Goal: Information Seeking & Learning: Check status

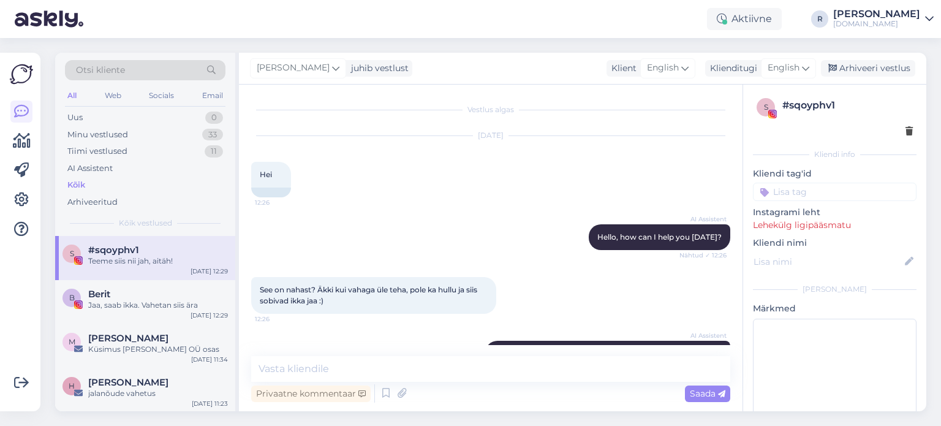
scroll to position [300, 0]
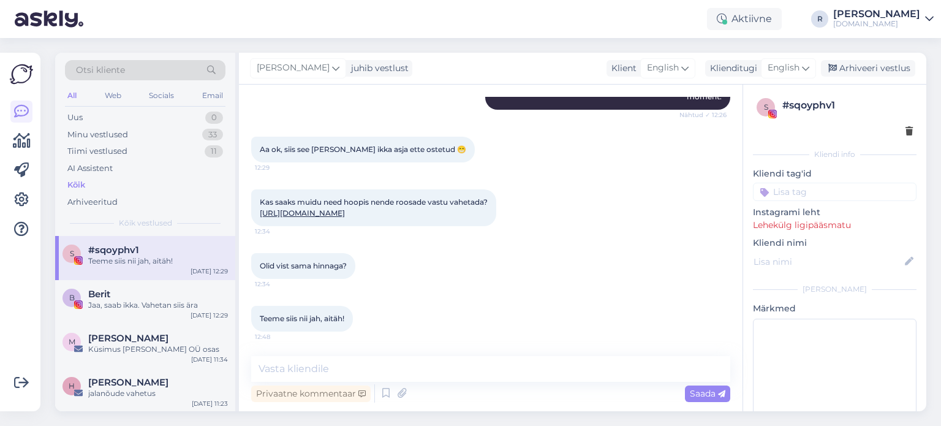
click at [69, 92] on div "All" at bounding box center [72, 96] width 14 height 16
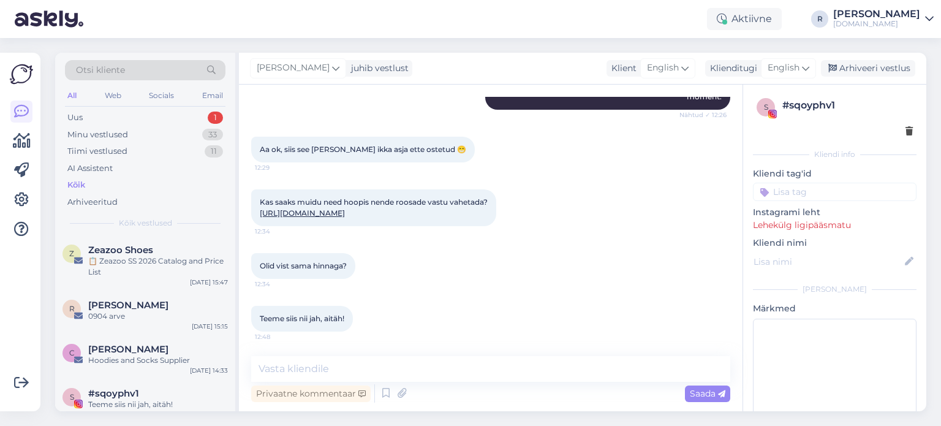
click at [80, 186] on div "Kõik" at bounding box center [76, 185] width 18 height 12
click at [109, 269] on div "📋 Zeazoo SS 2026 Catalog and Price List" at bounding box center [158, 266] width 140 height 22
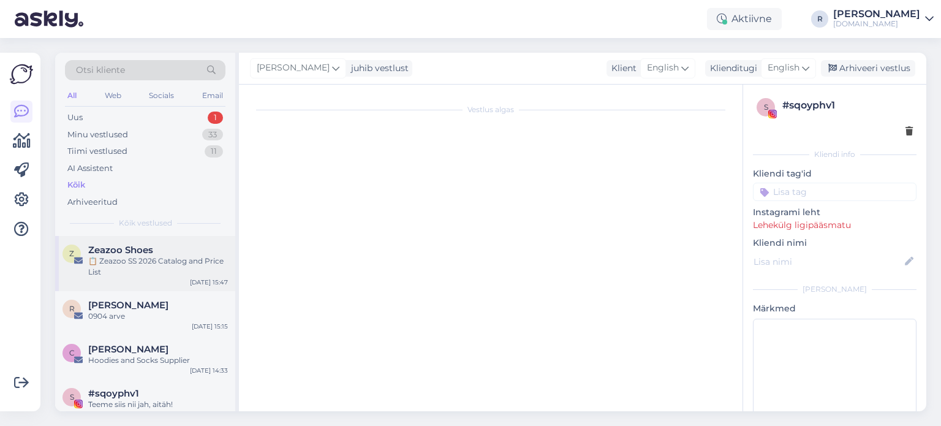
scroll to position [0, 0]
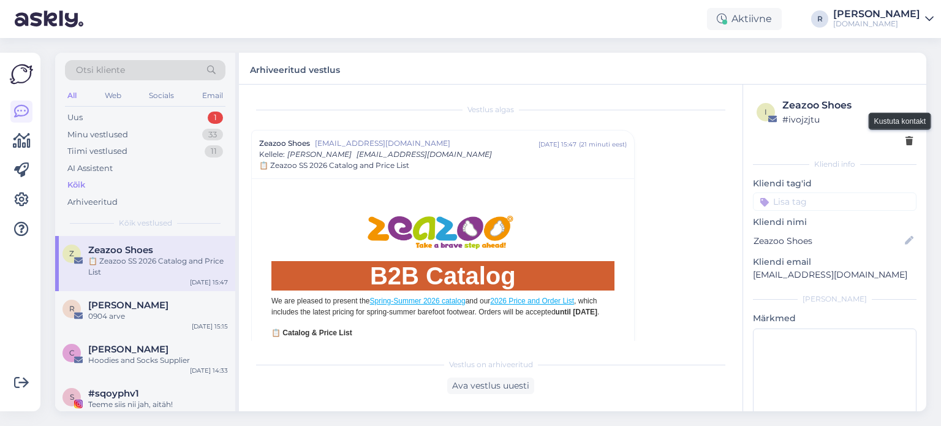
click at [905, 143] on icon at bounding box center [908, 141] width 7 height 9
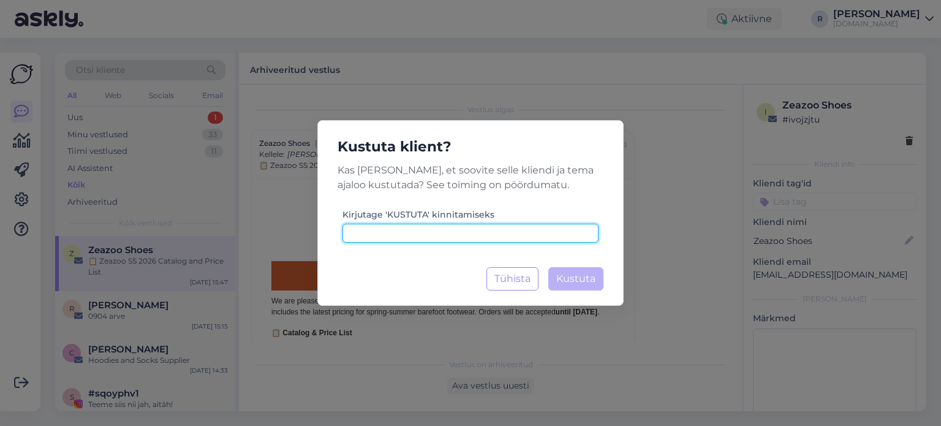
click at [466, 230] on input at bounding box center [470, 233] width 256 height 19
drag, startPoint x: 513, startPoint y: 227, endPoint x: 200, endPoint y: 237, distance: 313.1
click at [197, 236] on div "Kustuta klient? Kas [PERSON_NAME], et soovite selle kliendi ja tema ajaloo kust…" at bounding box center [470, 213] width 941 height 426
type input "kustuta"
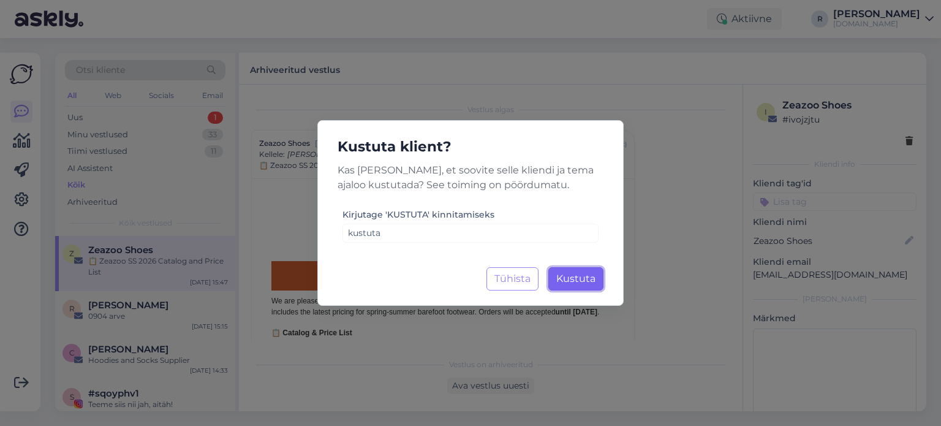
click at [586, 276] on span "Kustuta" at bounding box center [575, 279] width 39 height 12
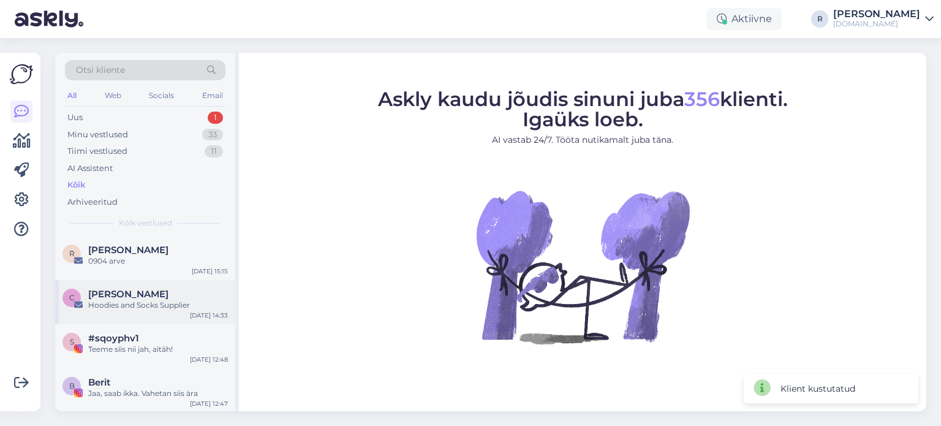
click at [136, 297] on div "[PERSON_NAME]" at bounding box center [158, 293] width 140 height 11
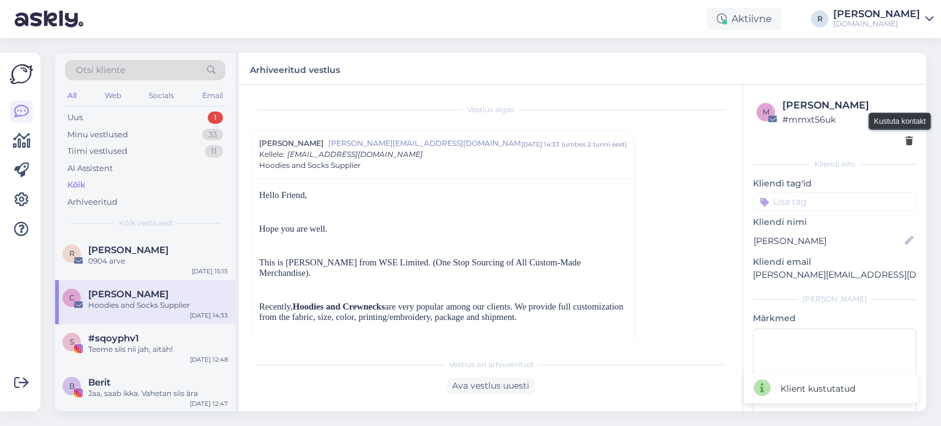
click at [905, 142] on icon at bounding box center [908, 141] width 7 height 9
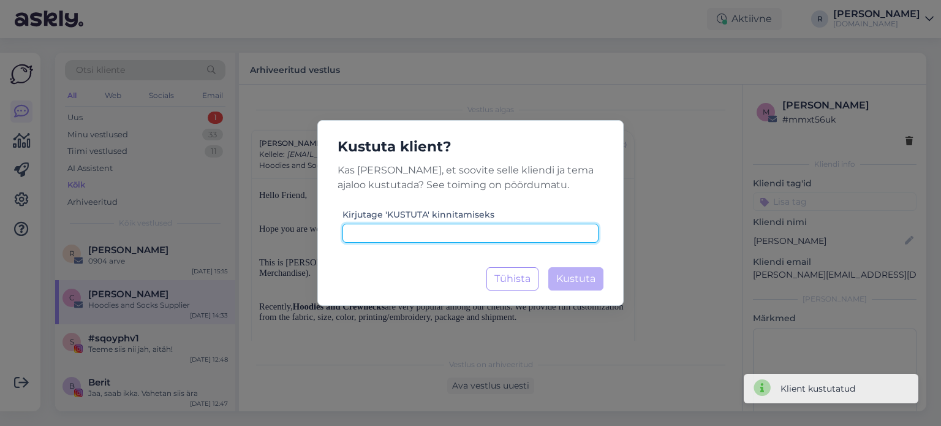
click at [500, 238] on input at bounding box center [470, 233] width 256 height 19
paste input "kustuta"
type input "kustuta"
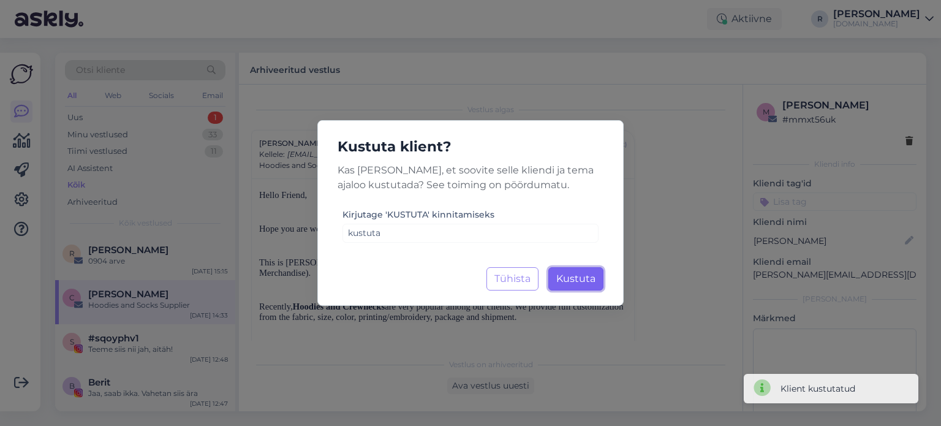
click at [581, 282] on span "Kustuta" at bounding box center [575, 279] width 39 height 12
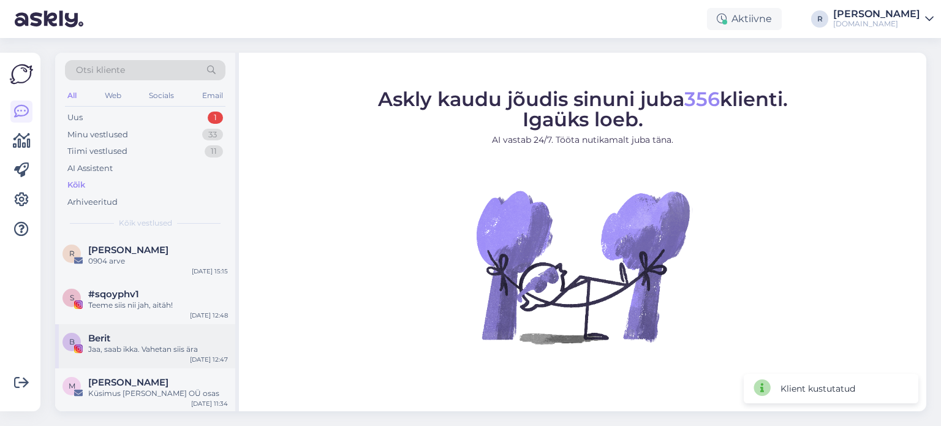
scroll to position [61, 0]
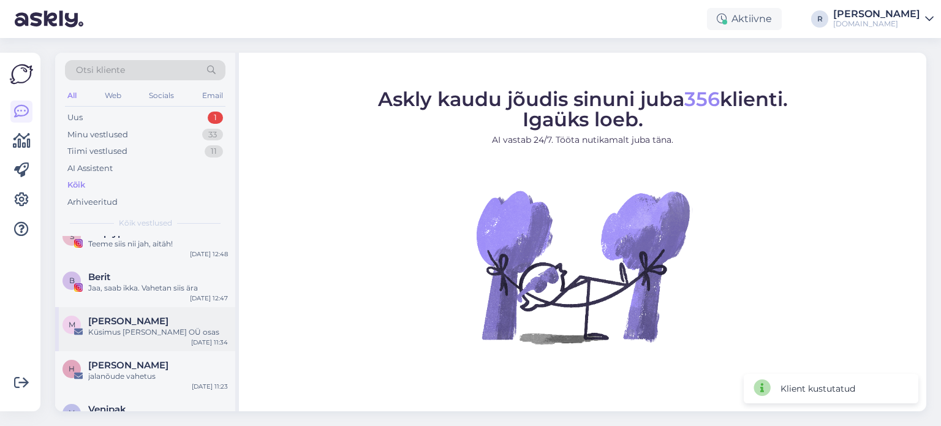
click at [149, 336] on div "Küsimus [PERSON_NAME] OÜ osas" at bounding box center [158, 331] width 140 height 11
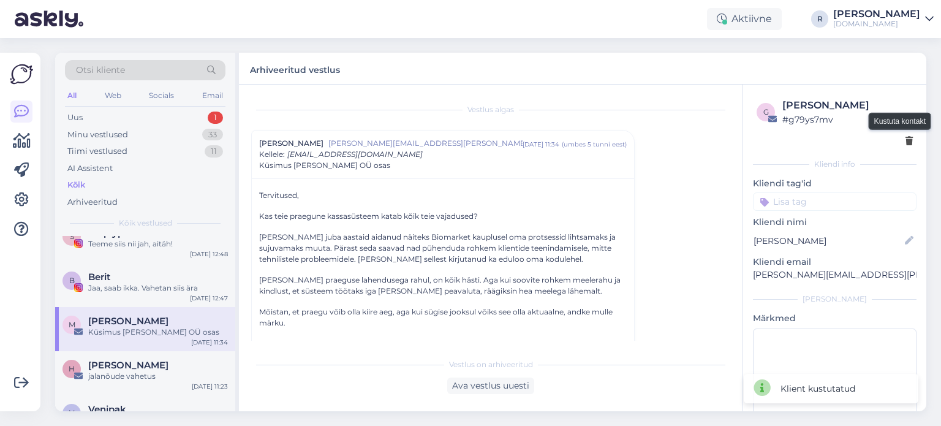
click at [905, 141] on icon at bounding box center [908, 141] width 7 height 9
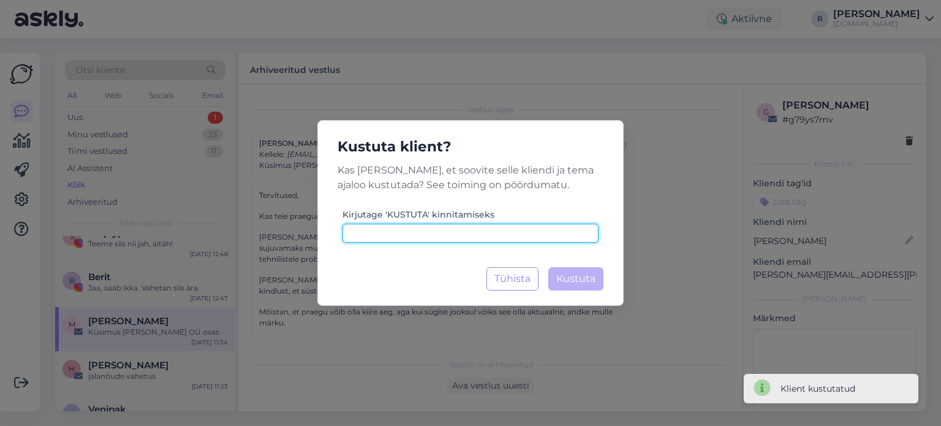
click at [448, 233] on input at bounding box center [470, 233] width 256 height 19
paste input "kustuta"
type input "kustuta"
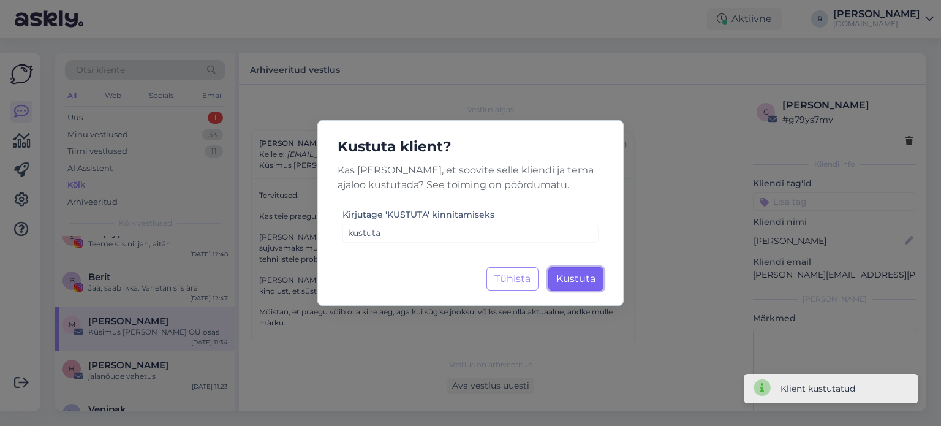
click at [575, 281] on span "Kustuta" at bounding box center [575, 279] width 39 height 12
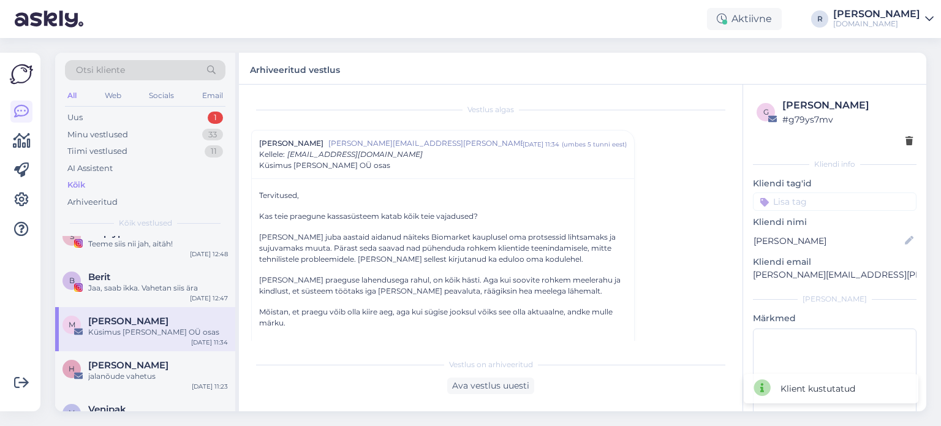
scroll to position [0, 0]
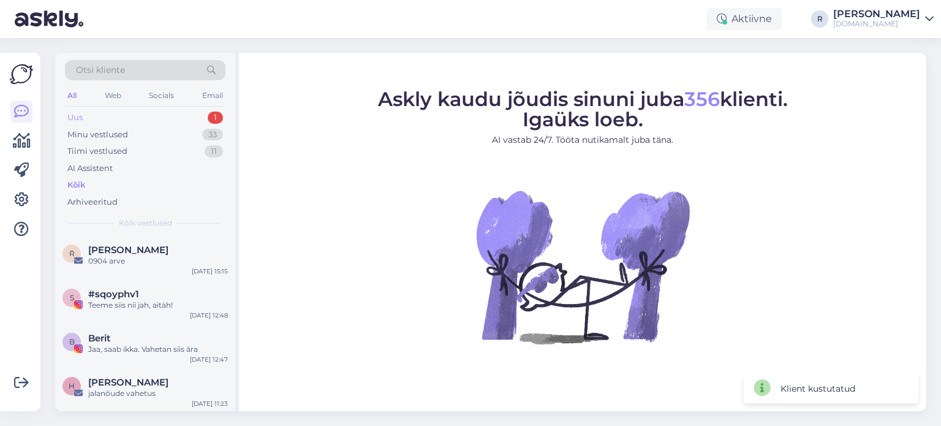
click at [120, 115] on div "Uus 1" at bounding box center [145, 117] width 160 height 17
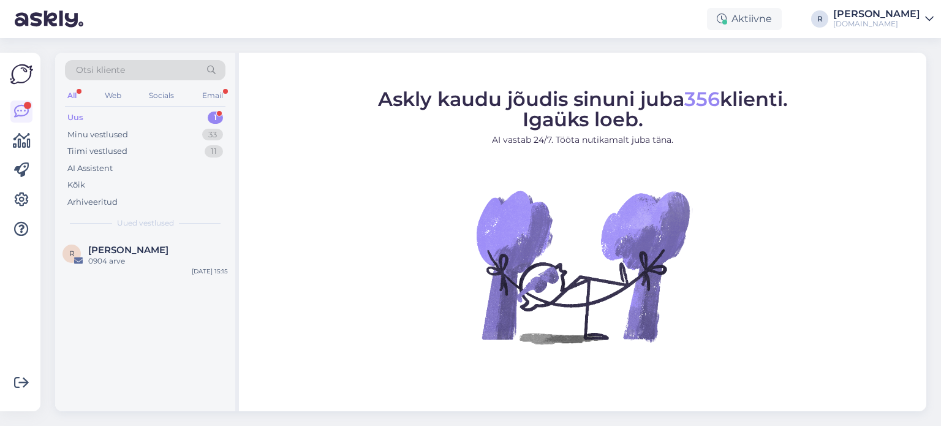
click at [75, 93] on div "All" at bounding box center [72, 96] width 14 height 16
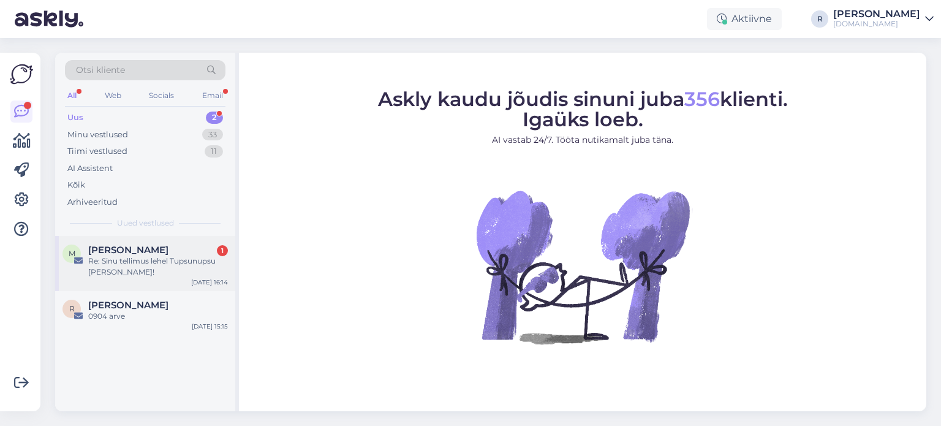
click at [151, 262] on div "Re: Sinu tellimus lehel Tupsunupsu [PERSON_NAME]!" at bounding box center [158, 266] width 140 height 22
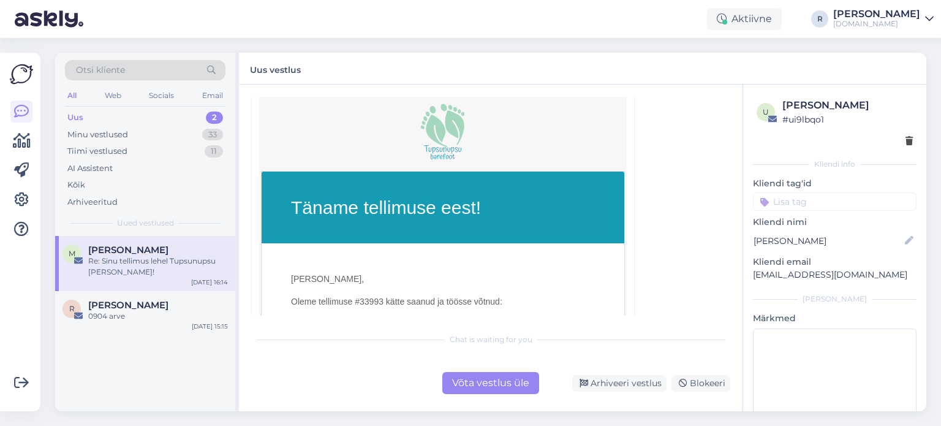
scroll to position [368, 0]
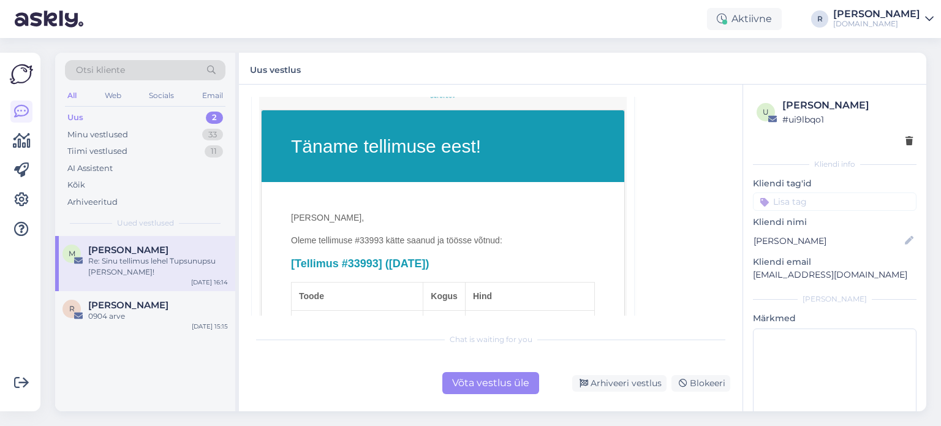
click at [364, 243] on p "Oleme tellimuse #33993 kätte saanud ja töösse võtnud:" at bounding box center [443, 240] width 304 height 13
copy p "33993"
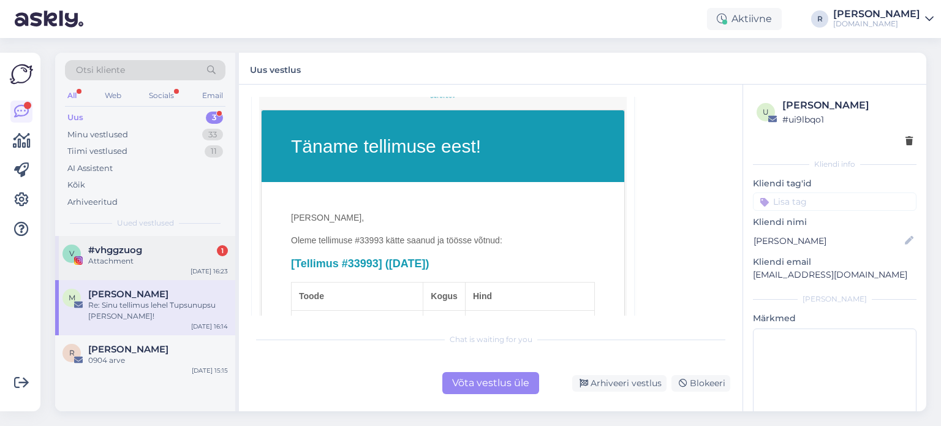
click at [129, 247] on span "#vhggzuog" at bounding box center [115, 249] width 54 height 11
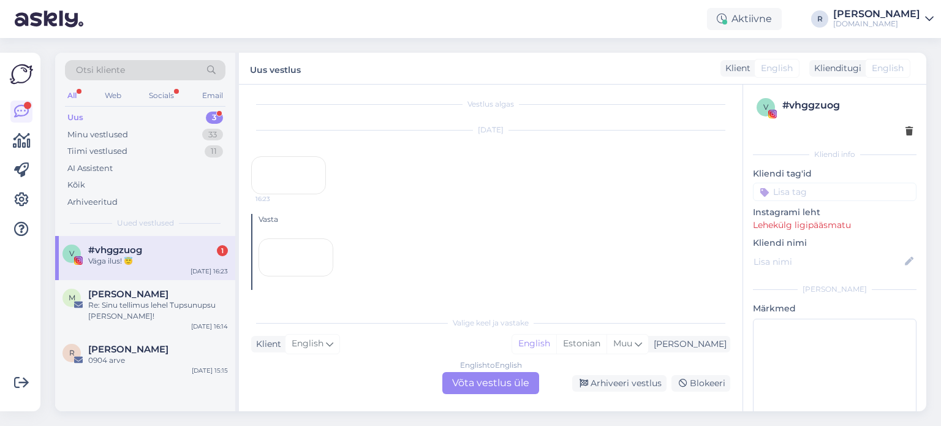
scroll to position [195, 0]
click at [121, 117] on div "Uus 3" at bounding box center [145, 117] width 160 height 17
click at [100, 270] on div "v #vhggzuog Väga ilus! 😇 [DATE] 16:24" at bounding box center [145, 258] width 180 height 44
